Goal: Task Accomplishment & Management: Manage account settings

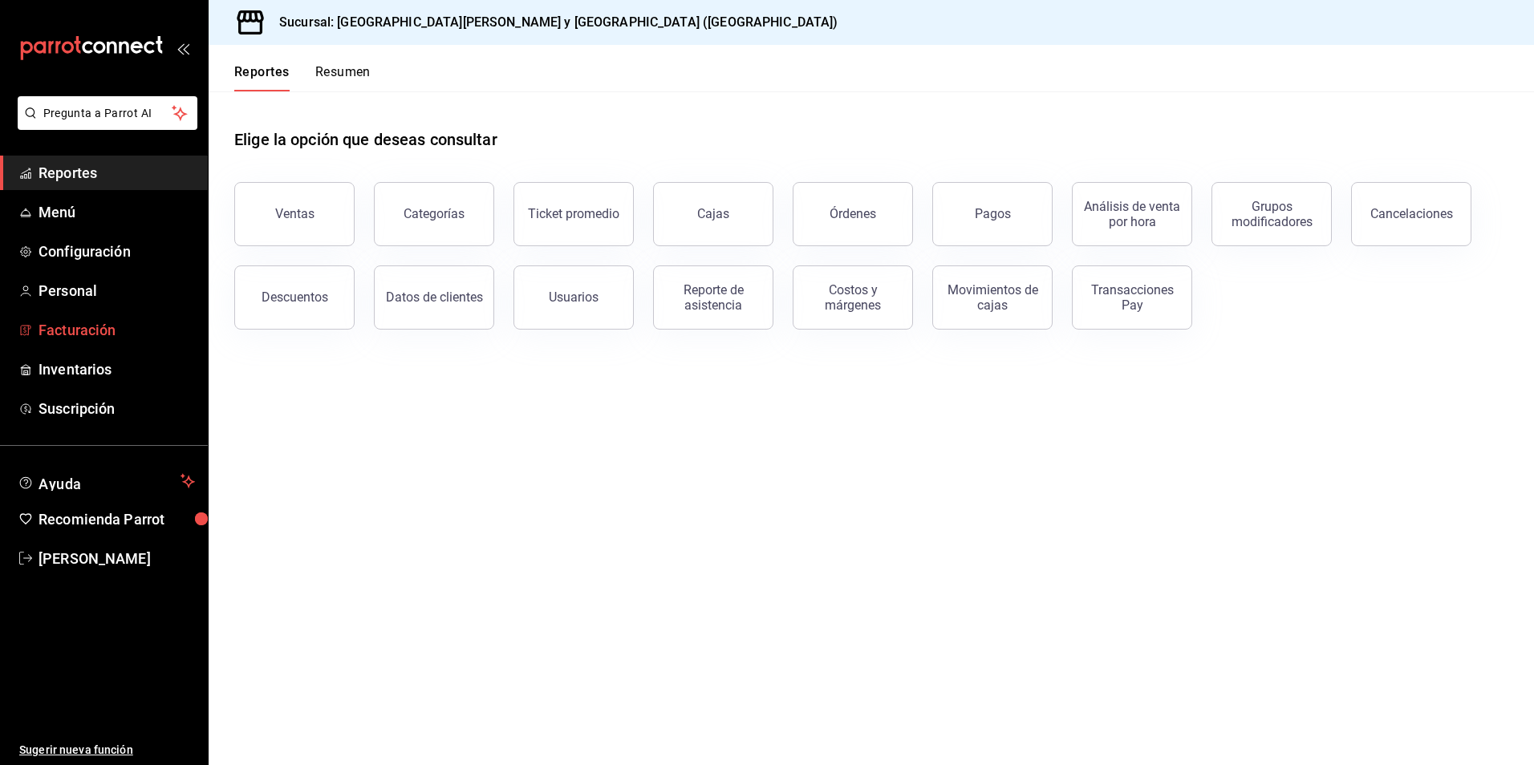
click at [102, 336] on span "Facturación" at bounding box center [117, 330] width 156 height 22
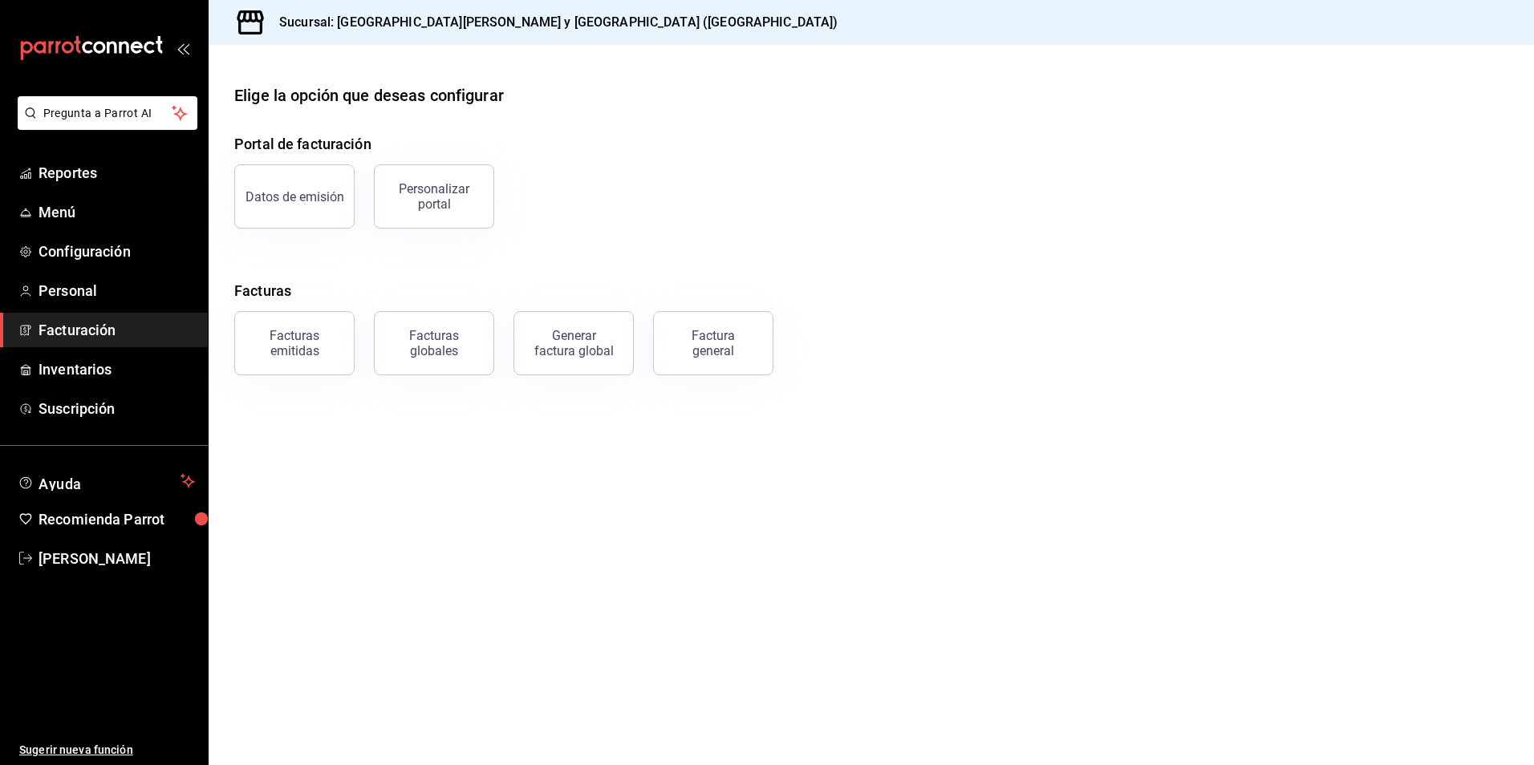
click at [323, 355] on div "Facturas emitidas" at bounding box center [294, 343] width 99 height 30
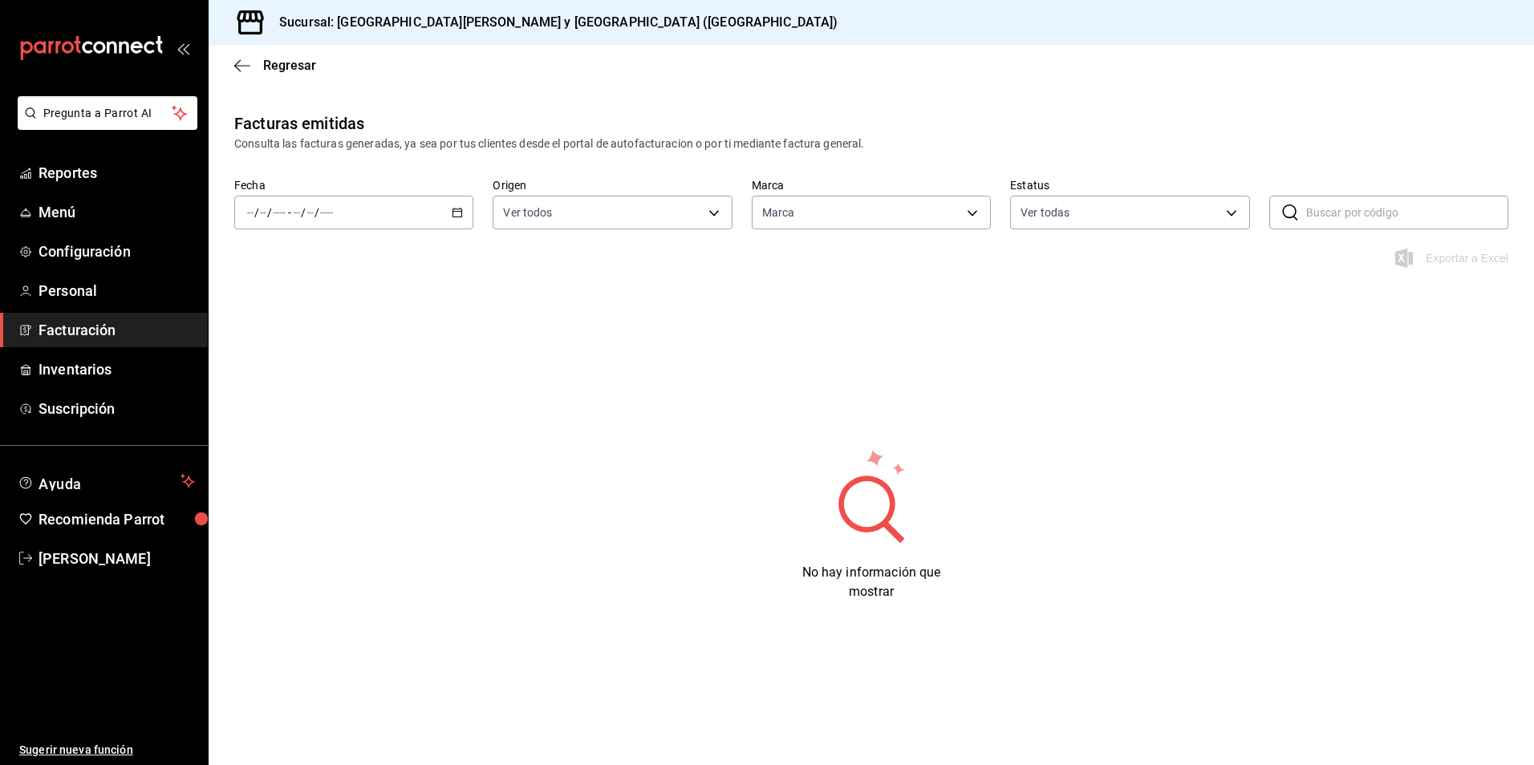
type input "25a66a84-3cbd-47c8-a2ad-d995281776a4"
click at [395, 211] on div "/ / - / /" at bounding box center [353, 213] width 239 height 34
click at [293, 357] on li "Mes actual" at bounding box center [310, 369] width 150 height 36
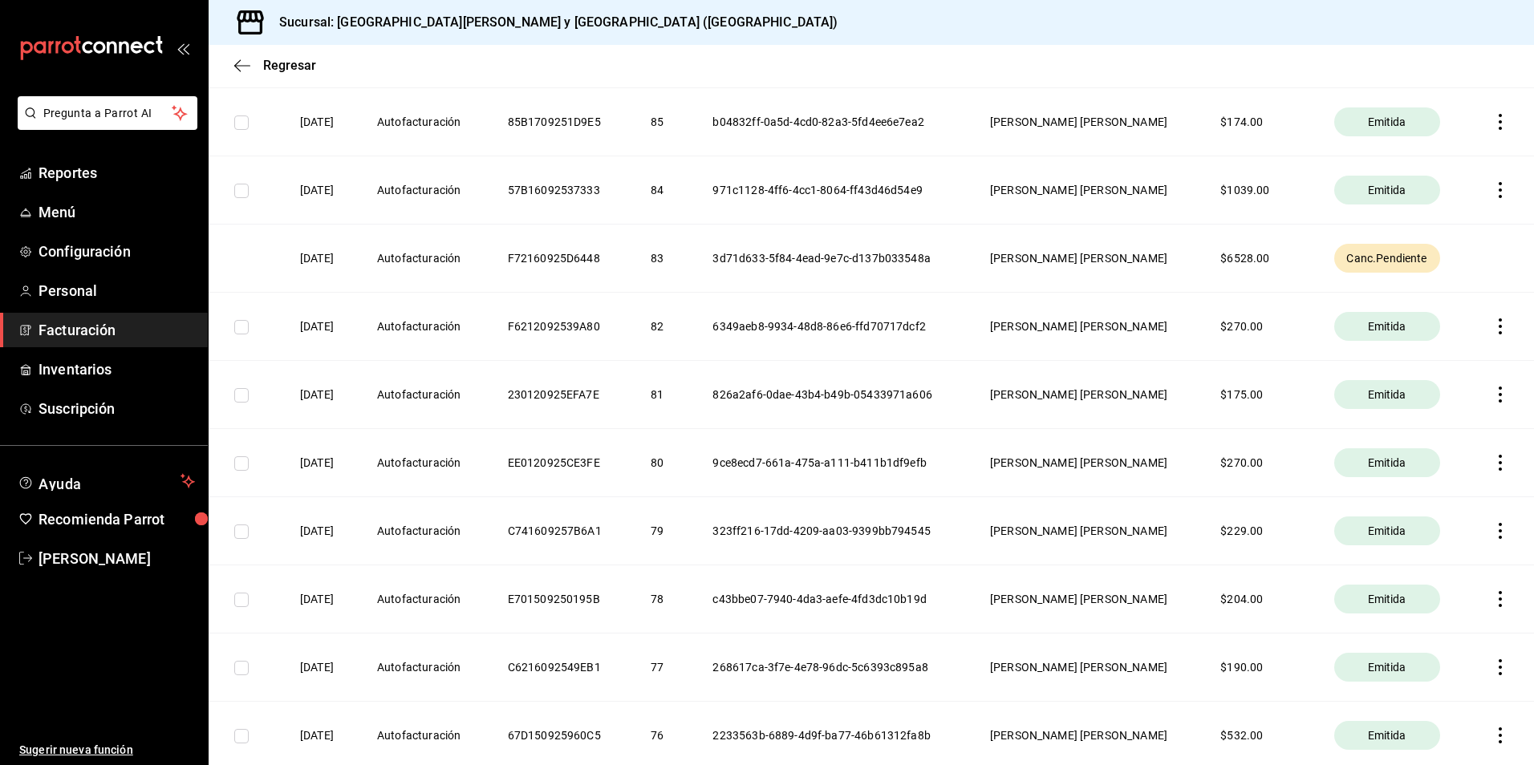
scroll to position [1444, 0]
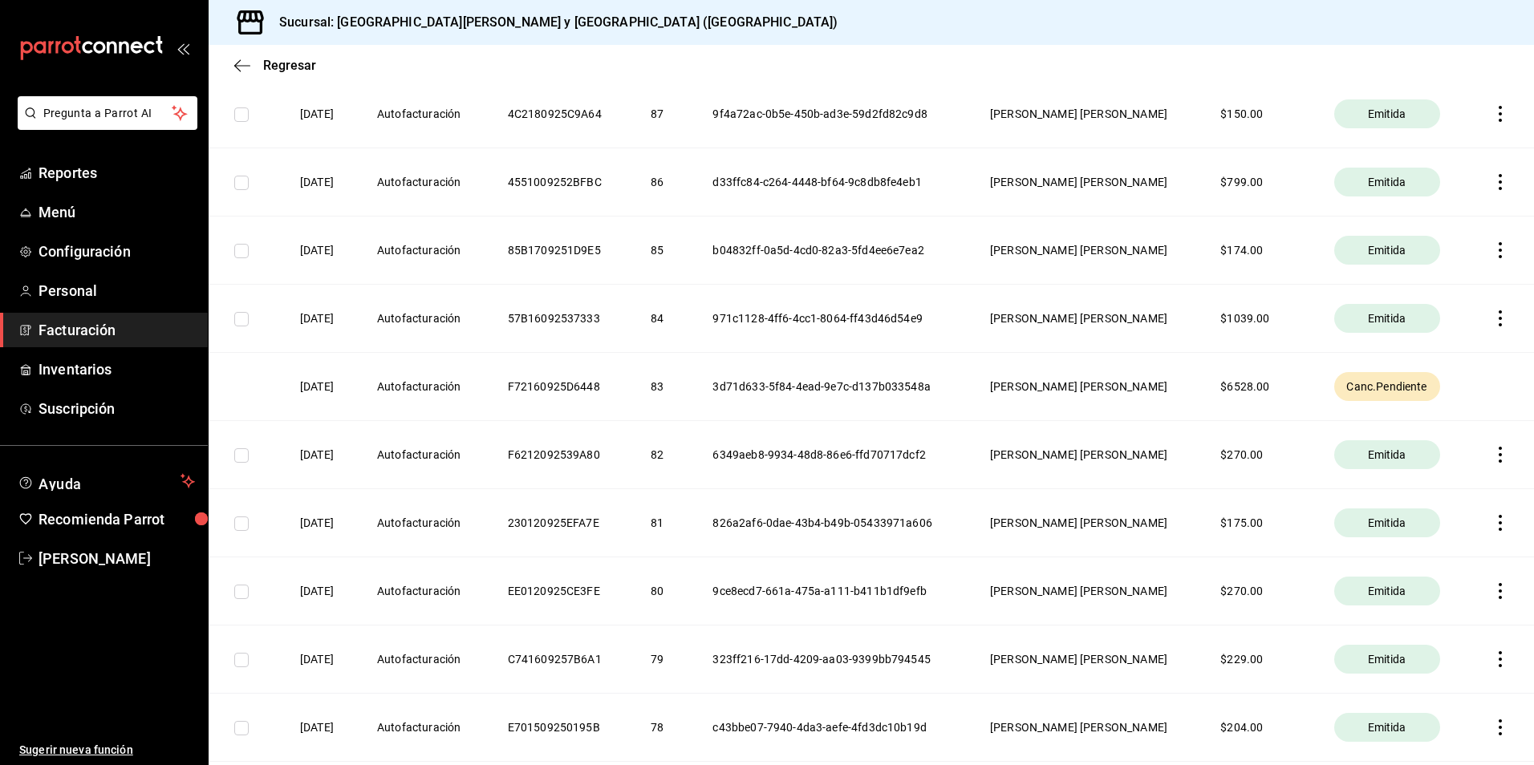
click at [1284, 393] on th "$ 6528.00" at bounding box center [1257, 386] width 113 height 68
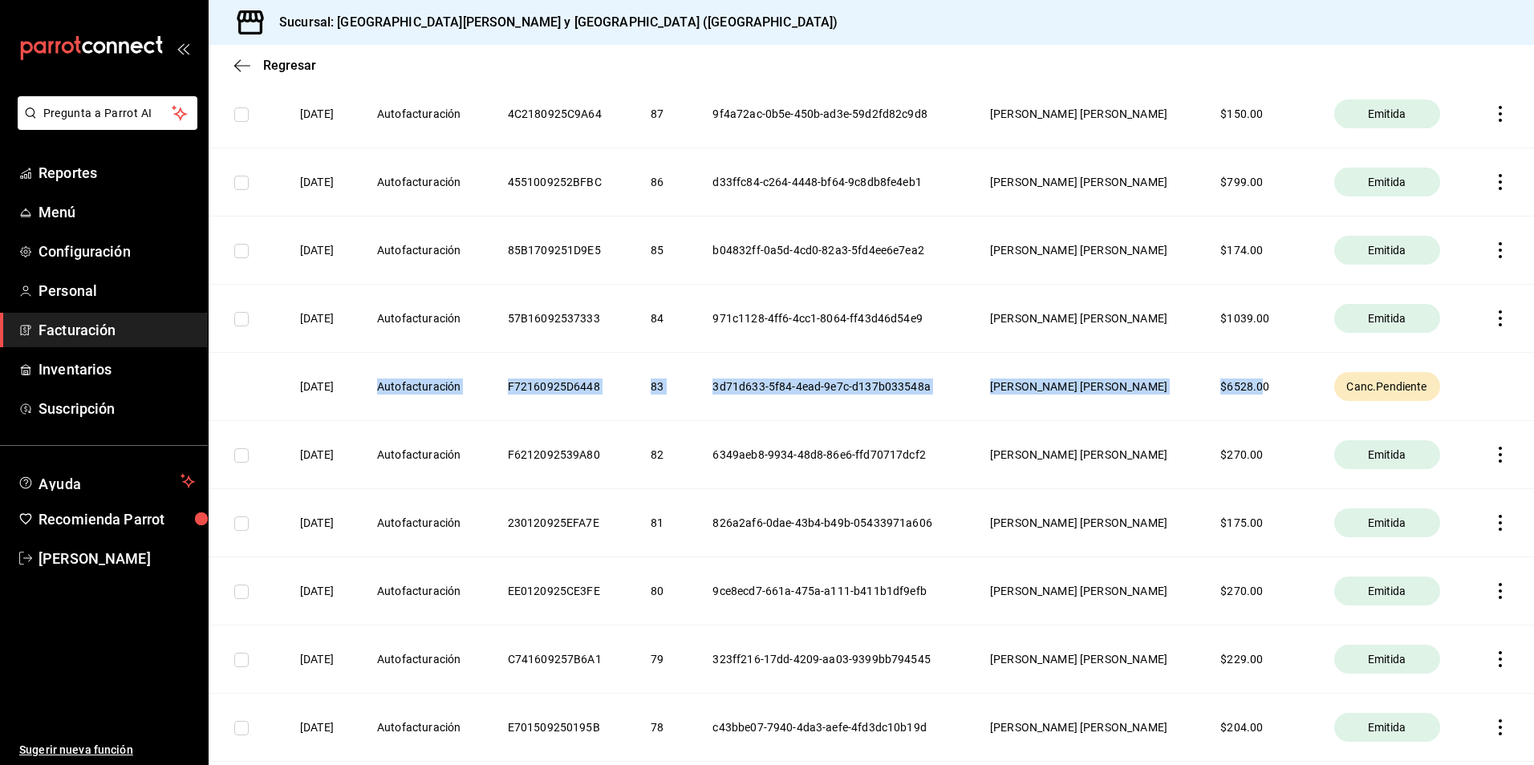
drag, startPoint x: 1266, startPoint y: 388, endPoint x: 334, endPoint y: 368, distance: 932.3
click at [334, 368] on tr "[DATE] Autofacturación F72160925D6448 83 3d71d633-5f84-4ead-9e7c-d137b033548a […" at bounding box center [871, 386] width 1325 height 68
drag, startPoint x: 334, startPoint y: 368, endPoint x: 747, endPoint y: 354, distance: 413.3
click at [739, 354] on th "3d71d633-5f84-4ead-9e7c-d137b033548a" at bounding box center [831, 386] width 277 height 68
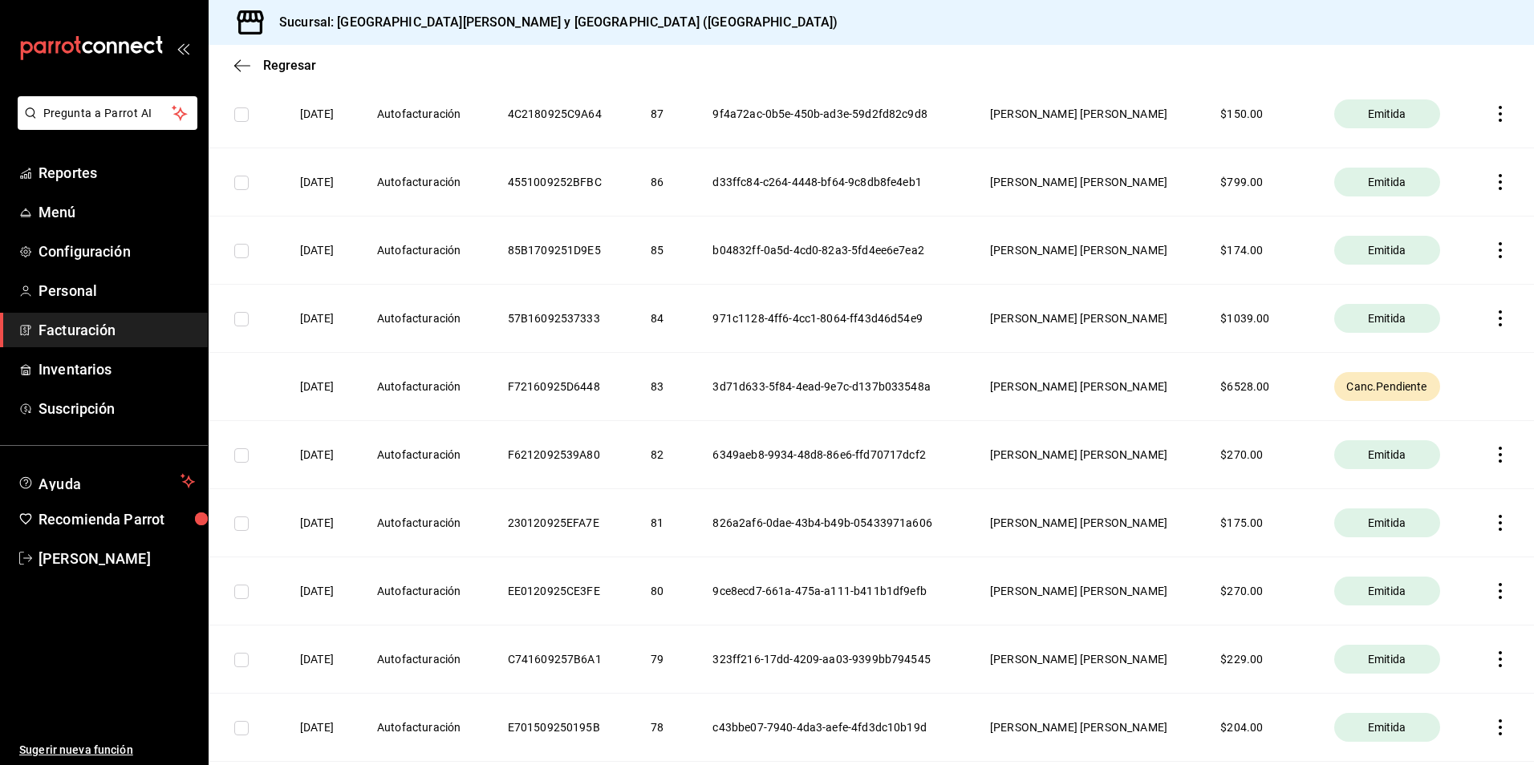
drag, startPoint x: 1198, startPoint y: 382, endPoint x: 1280, endPoint y: 382, distance: 81.8
click at [1200, 382] on th "[PERSON_NAME] [PERSON_NAME]" at bounding box center [1086, 386] width 230 height 68
click at [1284, 382] on th "$ 6528.00" at bounding box center [1257, 386] width 113 height 68
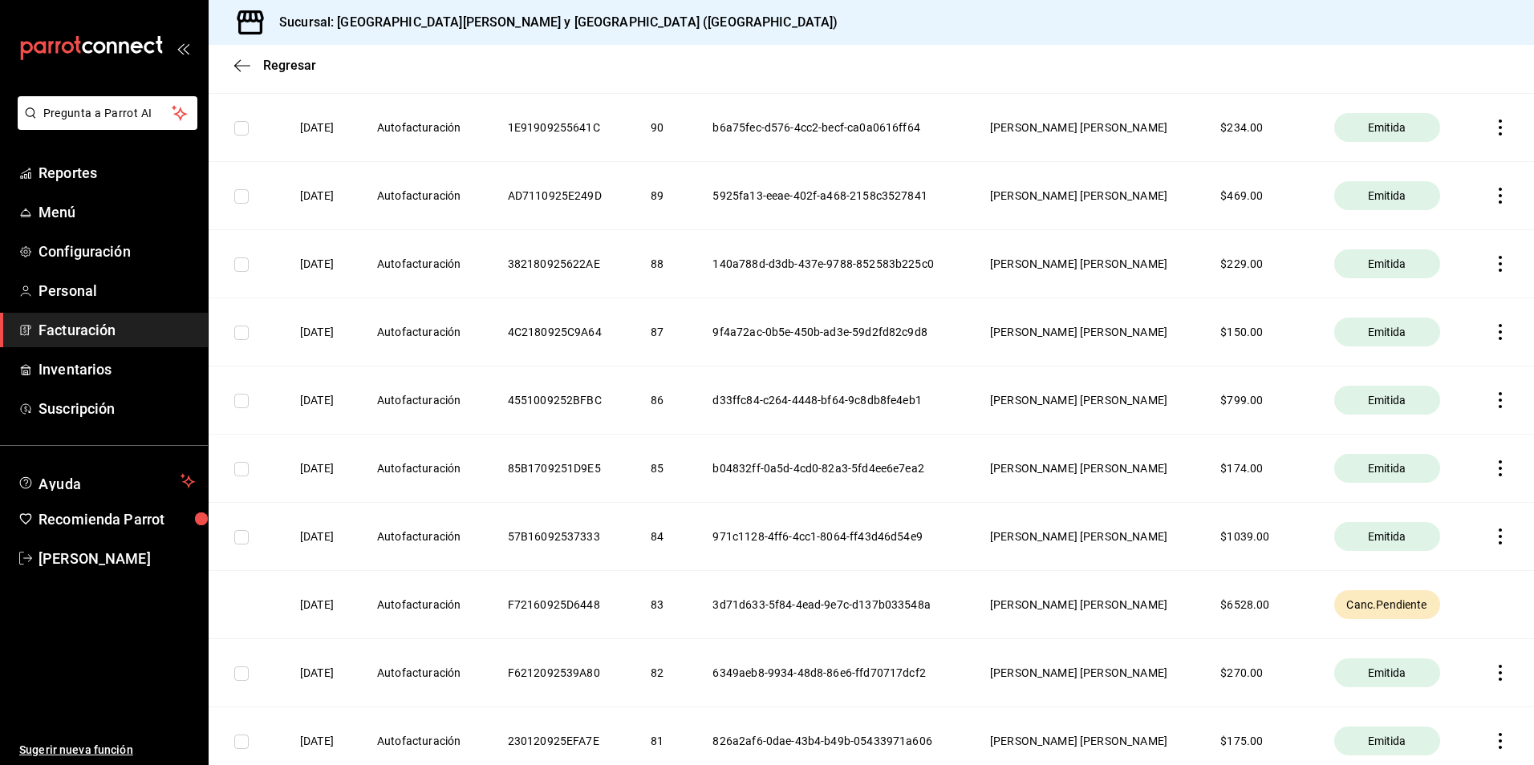
scroll to position [1283, 0]
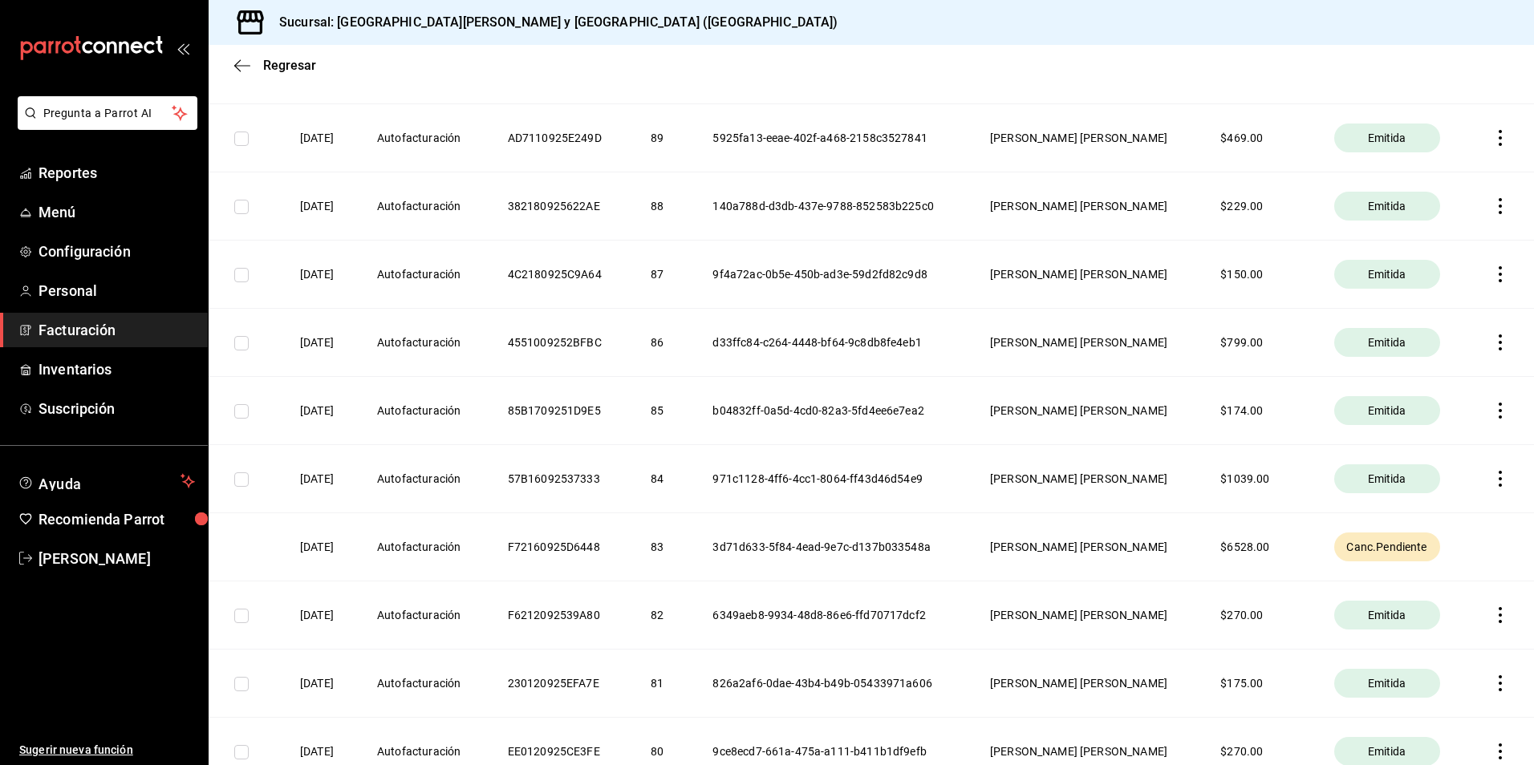
click at [1072, 537] on th "[PERSON_NAME] [PERSON_NAME]" at bounding box center [1086, 547] width 230 height 68
drag, startPoint x: 1072, startPoint y: 537, endPoint x: 1236, endPoint y: 529, distance: 163.8
click at [1236, 529] on th "$ 6528.00" at bounding box center [1257, 547] width 113 height 68
drag, startPoint x: 1236, startPoint y: 529, endPoint x: 1369, endPoint y: 557, distance: 136.1
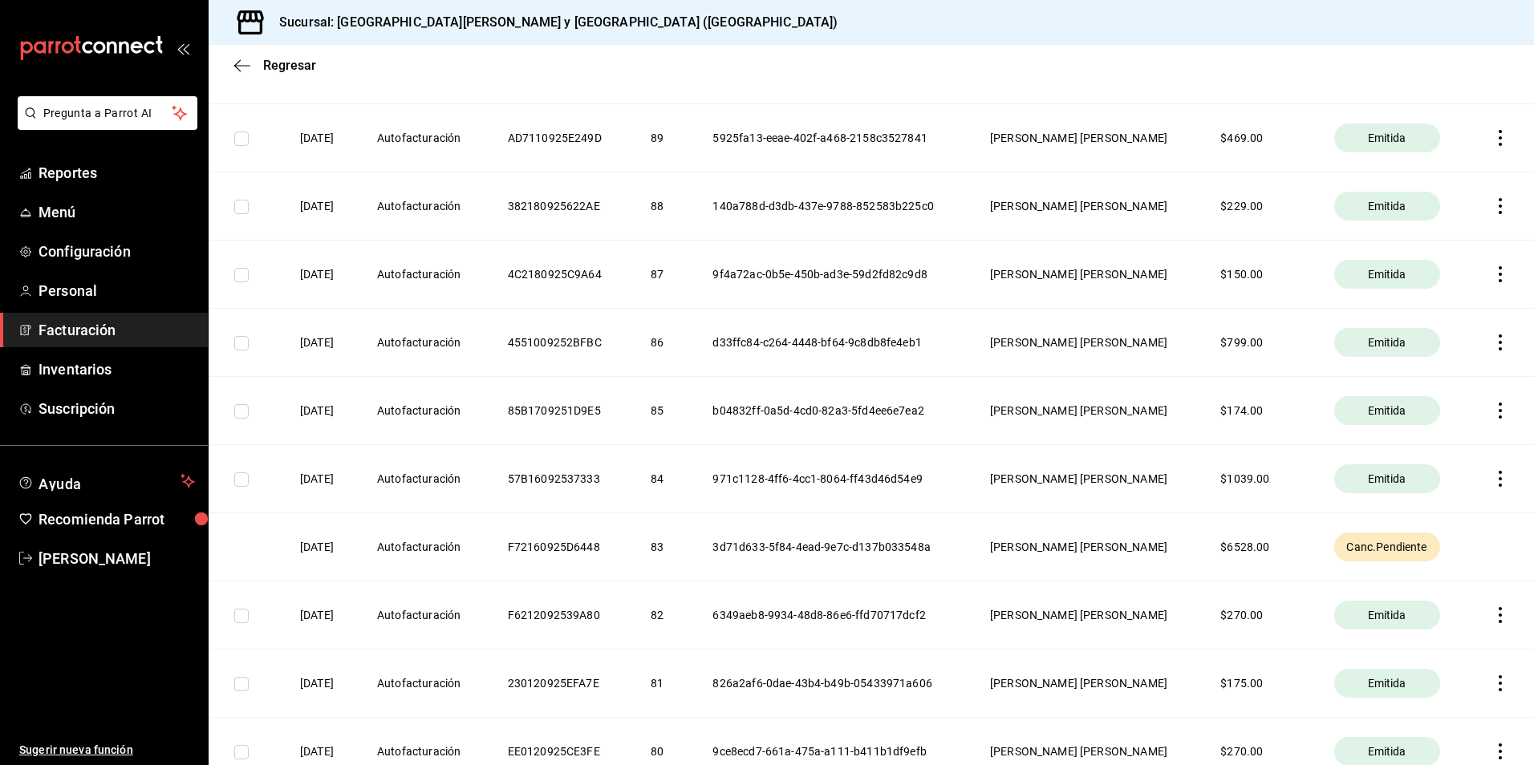
click at [1369, 557] on div "Canc.Pendiente" at bounding box center [1387, 547] width 106 height 29
click at [1473, 560] on th at bounding box center [1501, 547] width 65 height 68
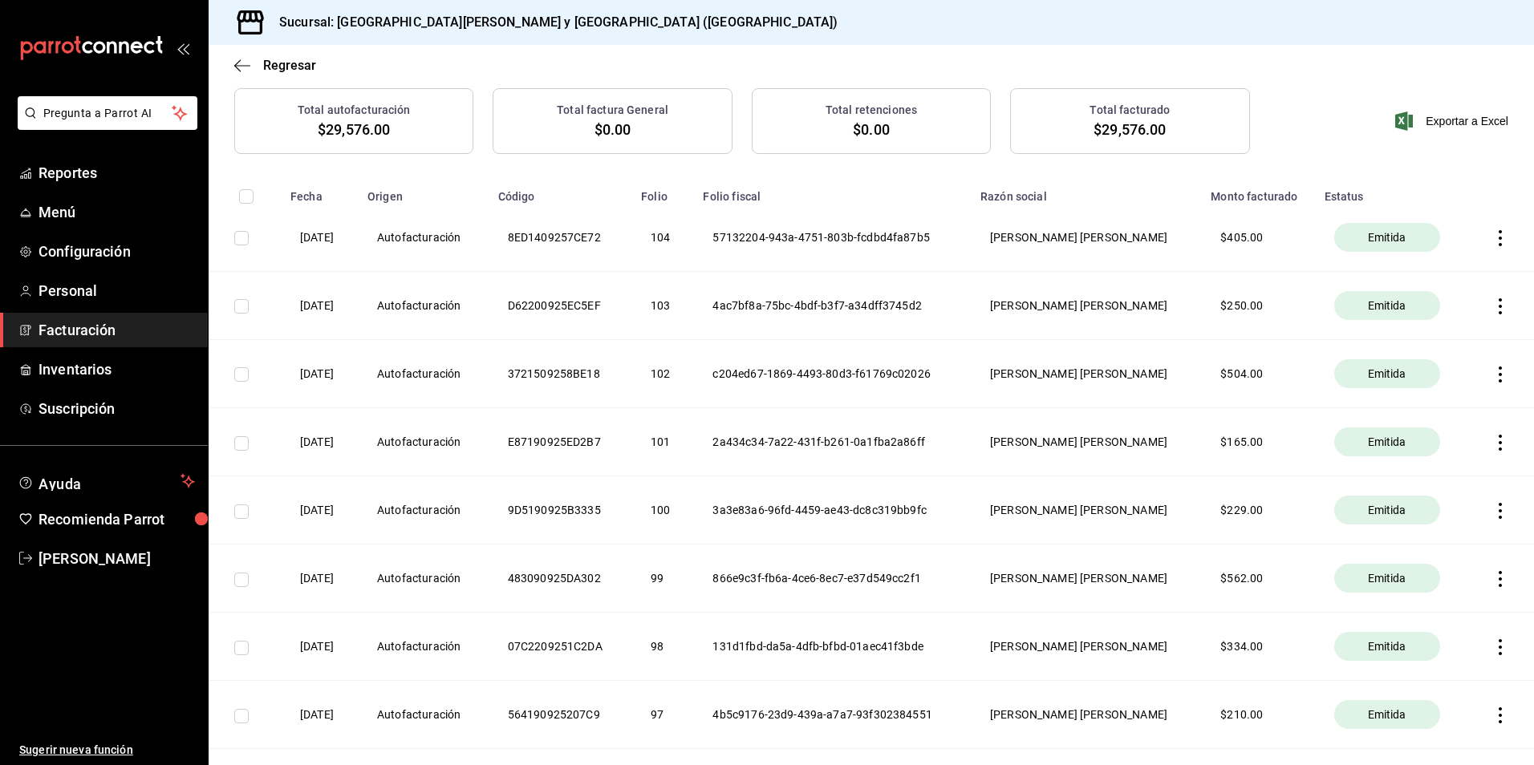
scroll to position [0, 0]
